Goal: Check status

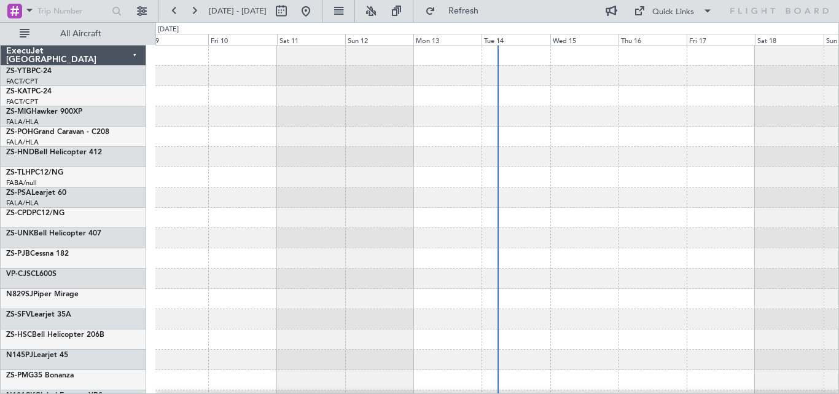
click at [113, 32] on span "All Aircraft" at bounding box center [81, 33] width 98 height 9
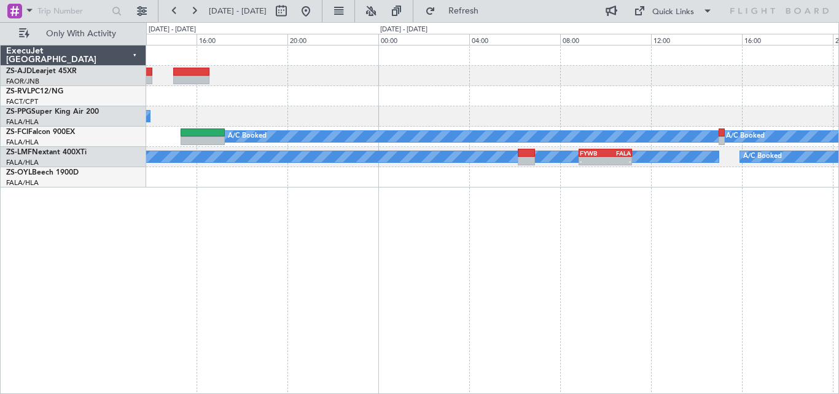
click at [151, 278] on div "A/C Booked A/C Booked A/C Booked A/C Booked A/C Booked A/C Booked A/C Booked A/…" at bounding box center [492, 219] width 693 height 349
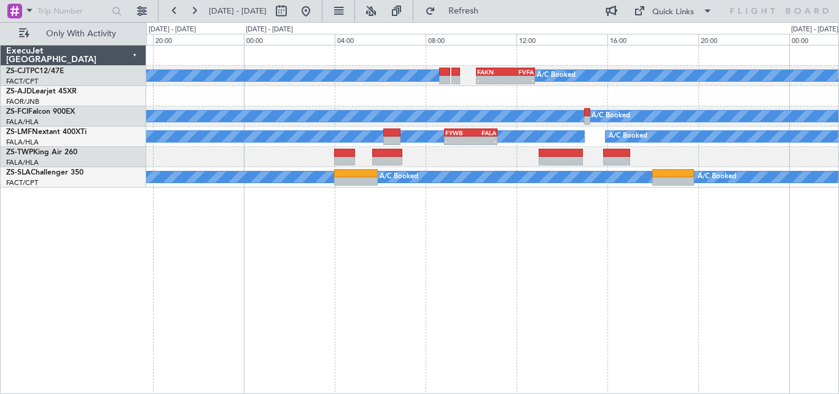
click at [311, 235] on div "A/C Booked A/C Booked A/C Booked A/C Booked A/C Booked A/C Booked A/C Booked A/…" at bounding box center [492, 219] width 693 height 349
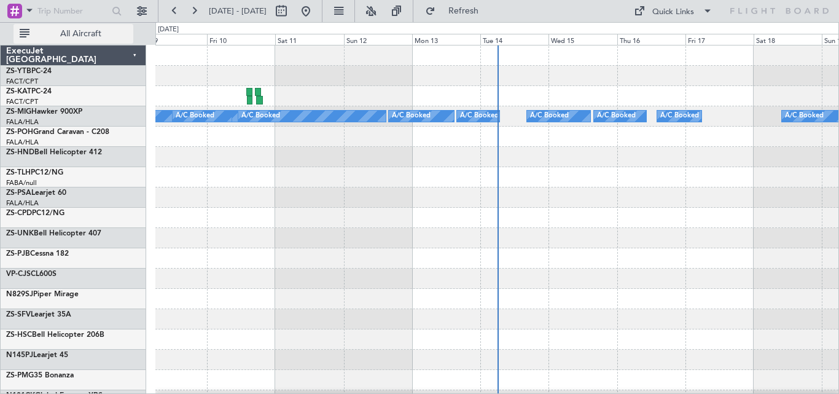
click at [100, 31] on span "All Aircraft" at bounding box center [81, 33] width 98 height 9
